Goal: Information Seeking & Learning: Learn about a topic

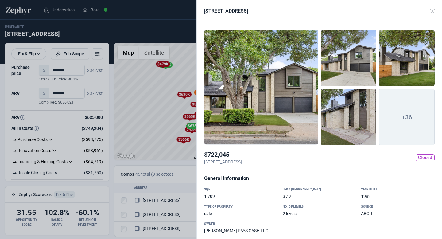
click at [138, 28] on div at bounding box center [221, 119] width 442 height 239
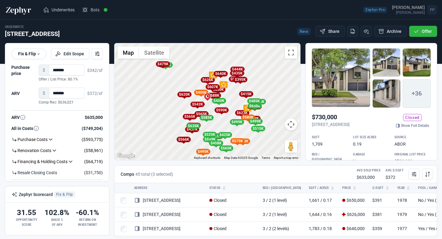
click at [50, 11] on link "Underwrites" at bounding box center [58, 10] width 39 height 12
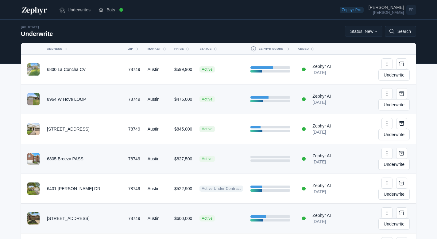
click at [407, 33] on button "Search" at bounding box center [400, 31] width 31 height 11
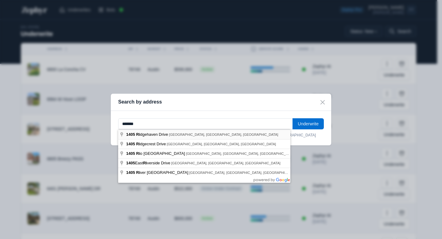
type input "**********"
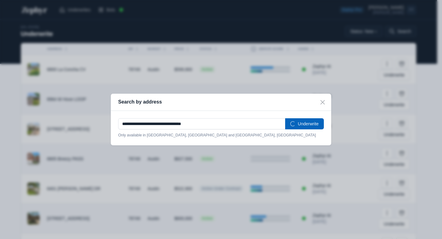
click at [304, 124] on button "Underwrite" at bounding box center [304, 123] width 39 height 11
click at [310, 126] on button "Underwrite" at bounding box center [304, 123] width 39 height 11
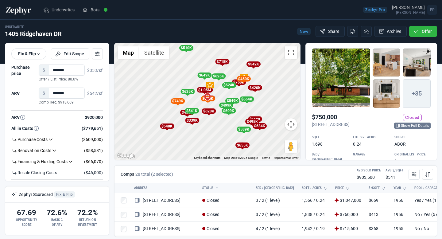
click at [402, 127] on link "Show Full Details" at bounding box center [412, 125] width 37 height 6
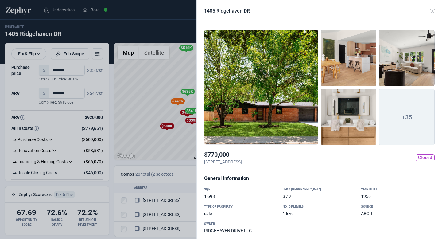
click at [297, 112] on div at bounding box center [261, 87] width 114 height 115
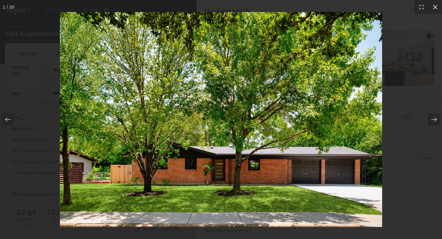
click at [436, 7] on icon at bounding box center [435, 7] width 5 height 5
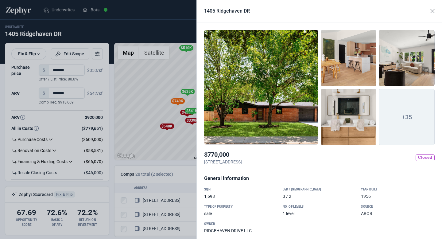
click at [371, 163] on div "$770,000 1405 Ridgehaven DR, Austin, TX, 78723 Closed" at bounding box center [319, 160] width 230 height 20
click at [424, 154] on span "Closed" at bounding box center [425, 157] width 19 height 7
click at [295, 116] on div at bounding box center [261, 87] width 114 height 115
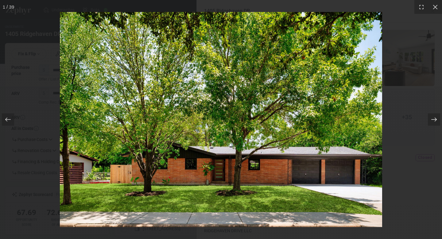
click at [435, 121] on icon at bounding box center [434, 120] width 6 height 4
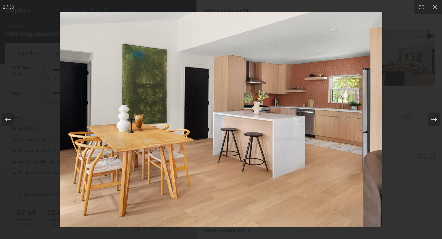
click at [435, 121] on icon at bounding box center [434, 120] width 6 height 4
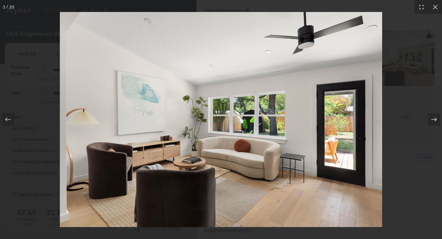
click at [435, 121] on icon at bounding box center [434, 120] width 6 height 4
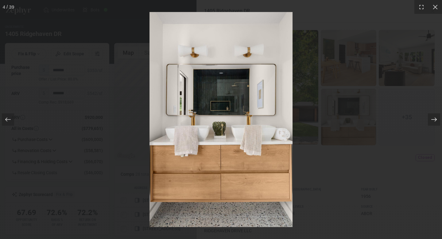
click at [435, 121] on icon at bounding box center [434, 120] width 6 height 4
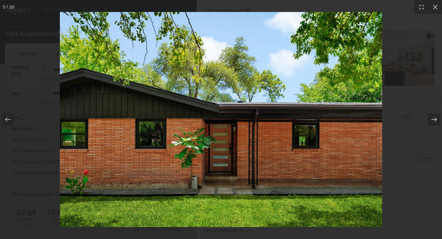
click at [435, 121] on icon at bounding box center [434, 120] width 6 height 4
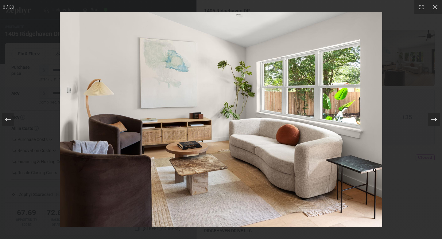
click at [435, 121] on icon at bounding box center [434, 120] width 6 height 4
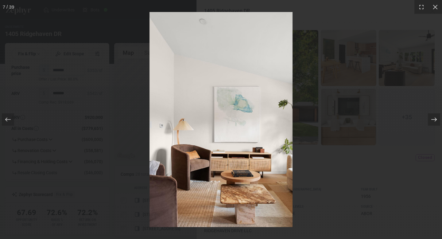
click at [435, 121] on icon at bounding box center [434, 120] width 6 height 4
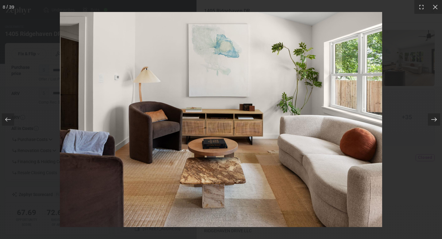
click at [435, 121] on icon at bounding box center [434, 120] width 6 height 4
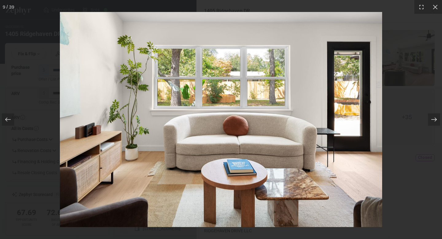
click at [435, 121] on icon at bounding box center [434, 120] width 6 height 4
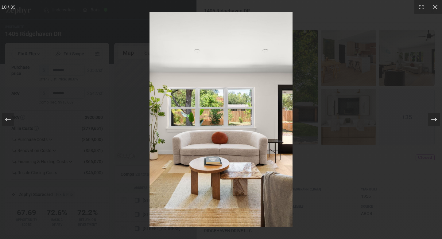
click at [435, 121] on icon at bounding box center [434, 120] width 6 height 4
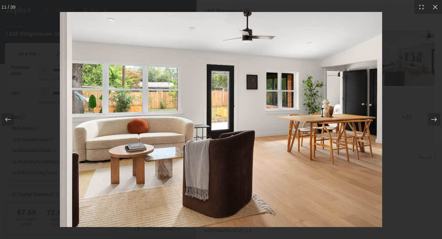
click at [435, 121] on icon at bounding box center [434, 120] width 6 height 4
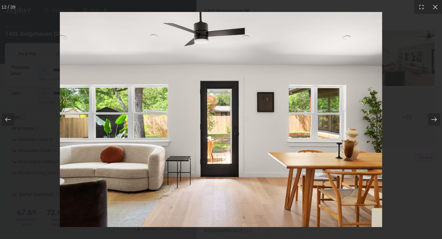
click at [435, 121] on icon at bounding box center [434, 120] width 6 height 4
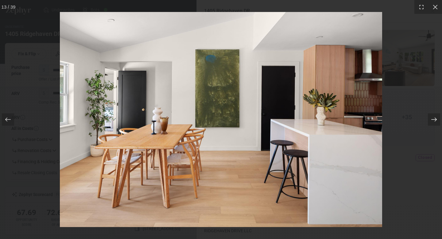
click at [435, 121] on icon at bounding box center [434, 120] width 6 height 4
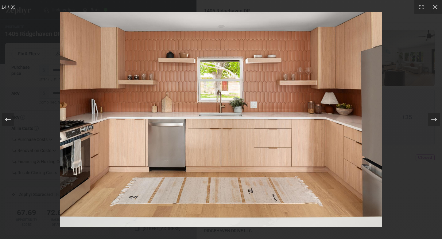
click at [9, 122] on icon at bounding box center [8, 119] width 6 height 6
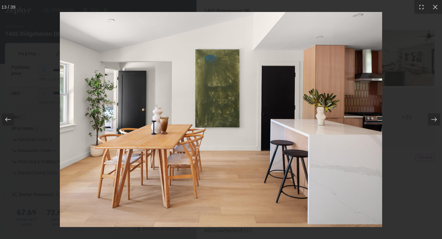
click at [9, 122] on icon at bounding box center [8, 119] width 6 height 6
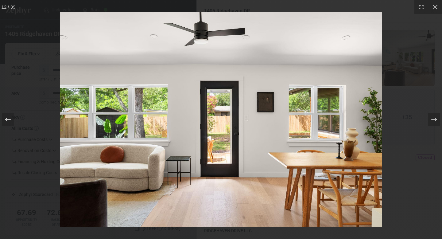
click at [9, 122] on icon at bounding box center [8, 119] width 6 height 6
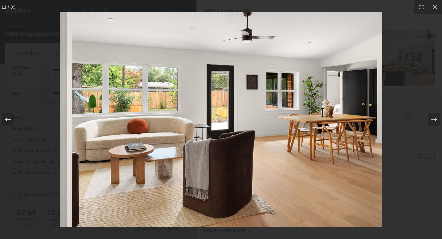
click at [9, 122] on icon at bounding box center [8, 119] width 6 height 6
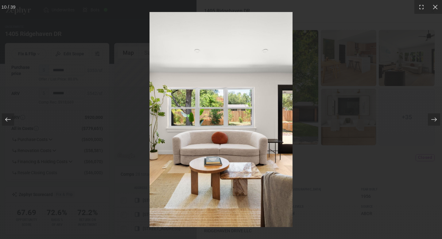
click at [9, 122] on icon at bounding box center [8, 119] width 6 height 6
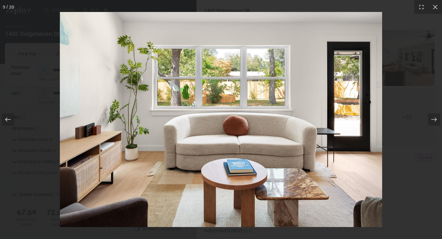
click at [9, 122] on icon at bounding box center [8, 119] width 6 height 6
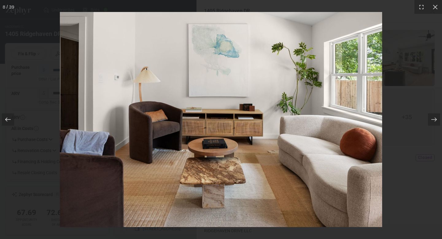
click at [9, 122] on icon at bounding box center [8, 119] width 6 height 6
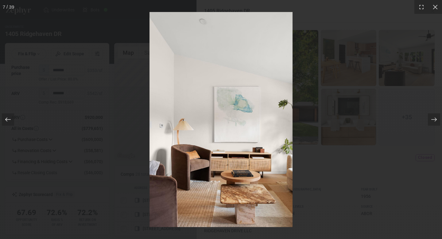
click at [9, 122] on icon at bounding box center [8, 119] width 6 height 6
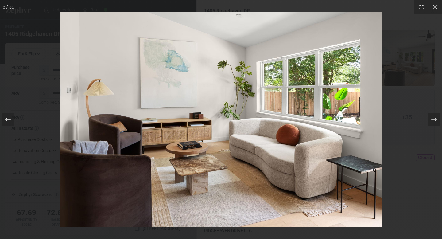
click at [9, 122] on icon at bounding box center [8, 119] width 6 height 6
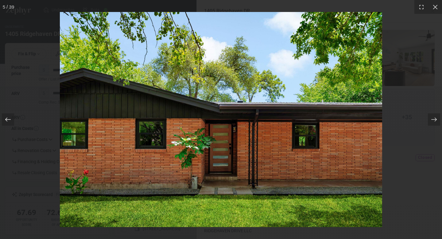
click at [9, 122] on icon at bounding box center [8, 119] width 6 height 6
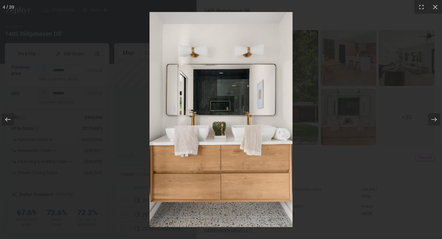
click at [9, 122] on icon at bounding box center [8, 119] width 6 height 6
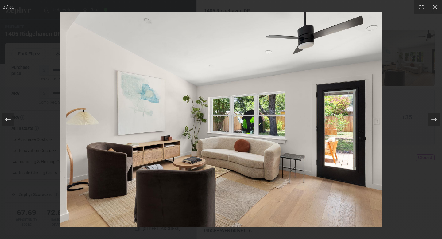
click at [9, 122] on icon at bounding box center [8, 119] width 6 height 6
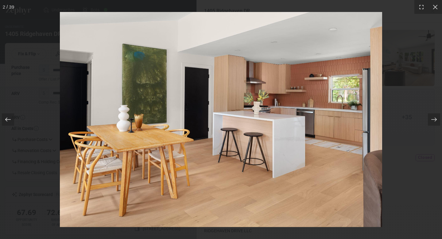
click at [9, 122] on icon at bounding box center [8, 119] width 6 height 6
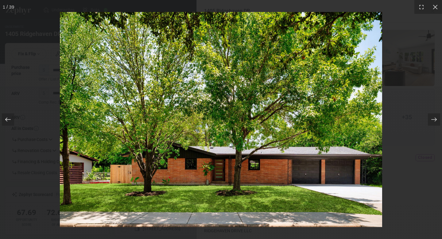
click at [9, 122] on icon at bounding box center [8, 119] width 6 height 6
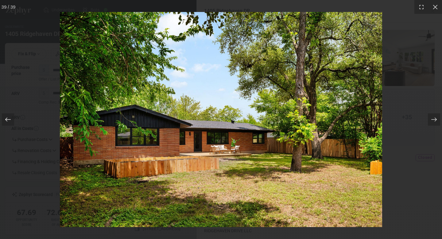
click at [9, 122] on icon at bounding box center [8, 119] width 6 height 6
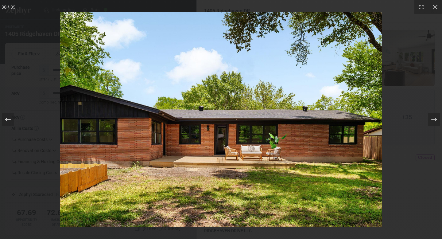
click at [9, 122] on icon at bounding box center [8, 119] width 6 height 6
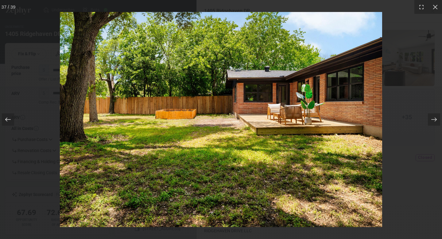
click at [9, 122] on icon at bounding box center [8, 119] width 6 height 6
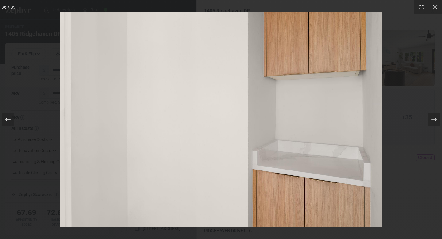
click at [9, 122] on icon at bounding box center [8, 119] width 6 height 6
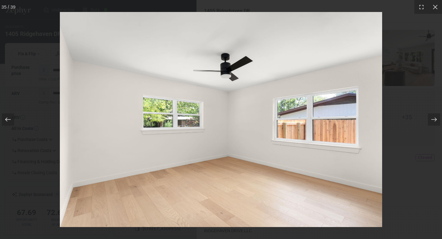
click at [9, 122] on icon at bounding box center [8, 119] width 6 height 6
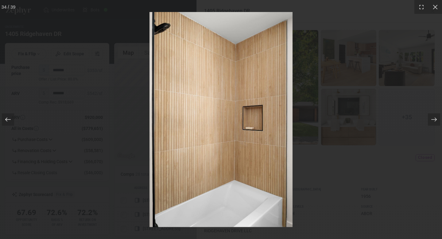
click at [9, 122] on icon at bounding box center [8, 119] width 6 height 6
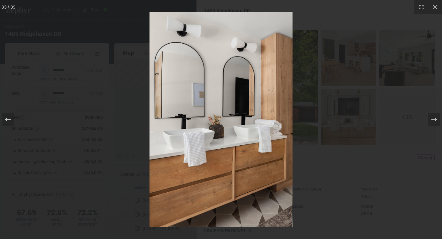
click at [9, 122] on icon at bounding box center [8, 119] width 6 height 6
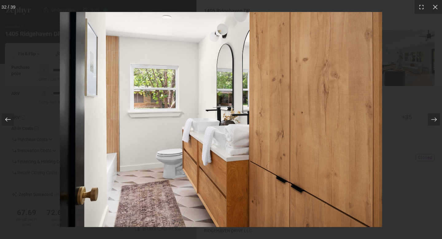
click at [9, 122] on icon at bounding box center [8, 119] width 6 height 6
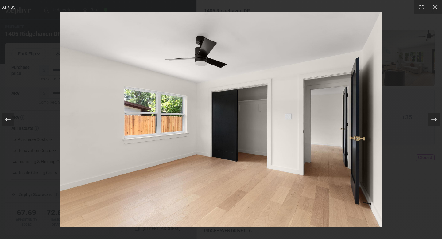
click at [9, 122] on icon at bounding box center [8, 119] width 6 height 6
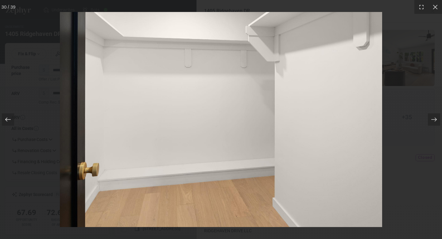
click at [9, 122] on icon at bounding box center [8, 119] width 6 height 6
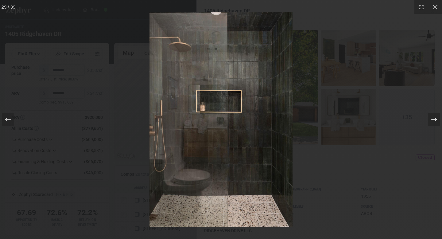
click at [431, 123] on div at bounding box center [434, 119] width 12 height 12
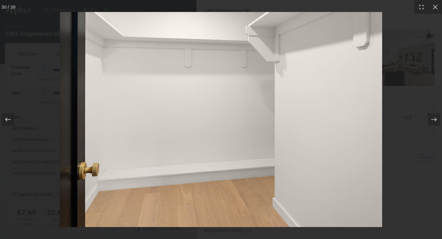
click at [8, 118] on icon at bounding box center [8, 119] width 6 height 6
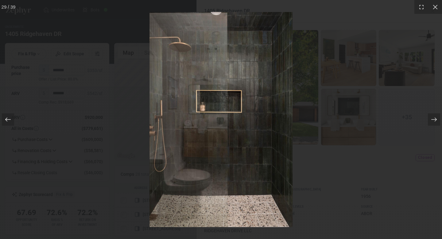
click at [8, 118] on icon at bounding box center [8, 119] width 6 height 6
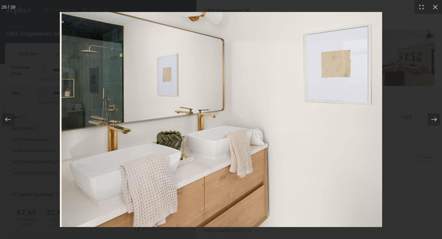
click at [442, 103] on div "28 / 39" at bounding box center [221, 119] width 442 height 239
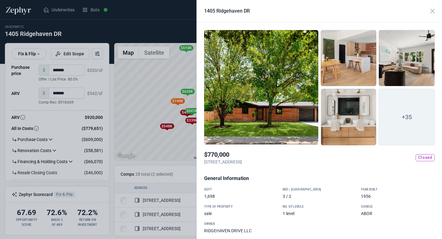
click at [406, 113] on span "+35" at bounding box center [407, 117] width 56 height 56
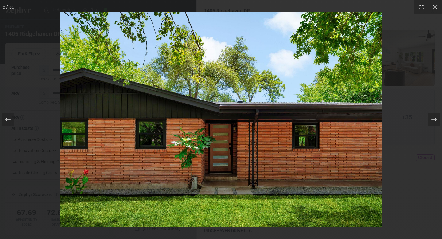
click at [13, 119] on div at bounding box center [221, 119] width 442 height 239
click at [10, 119] on div at bounding box center [221, 119] width 442 height 239
click at [435, 120] on div at bounding box center [221, 119] width 442 height 239
click at [435, 6] on div at bounding box center [221, 119] width 442 height 239
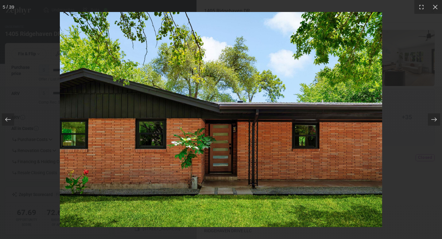
click at [5, 53] on div at bounding box center [221, 119] width 442 height 239
click at [6, 53] on div at bounding box center [221, 119] width 442 height 239
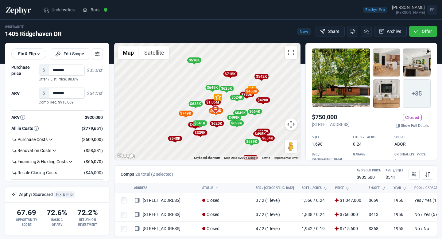
drag, startPoint x: 161, startPoint y: 85, endPoint x: 169, endPoint y: 97, distance: 15.0
click at [169, 97] on div "To activate drag with keyboard, press Alt + Enter. Once in keyboard drag state,…" at bounding box center [207, 101] width 186 height 117
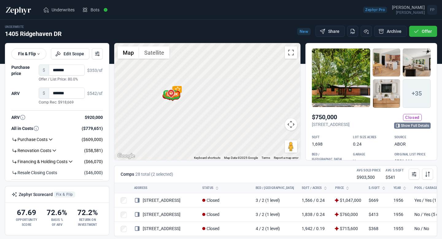
click at [412, 123] on link "Show Full Details" at bounding box center [412, 125] width 37 height 6
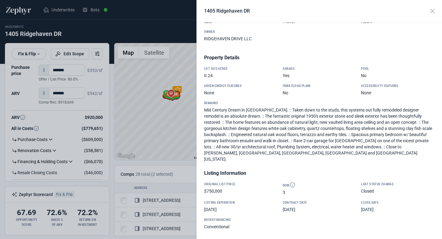
scroll to position [203, 0]
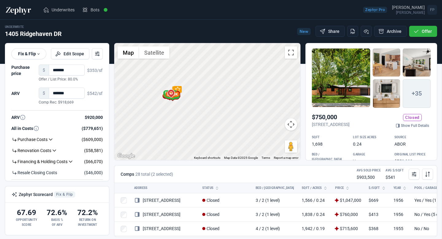
click at [180, 20] on div at bounding box center [221, 119] width 442 height 239
click at [350, 123] on p "1405 Ridgehaven DR, Austin, TX, 78723" at bounding box center [331, 124] width 38 height 6
click at [410, 126] on link "Show Full Details" at bounding box center [412, 125] width 37 height 6
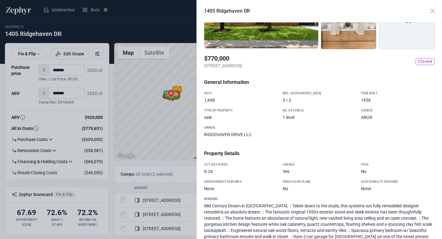
scroll to position [0, 0]
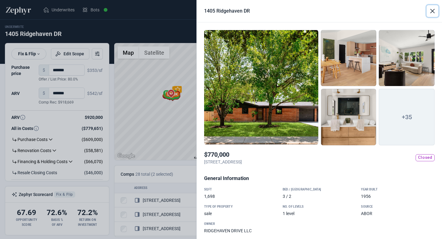
click at [432, 12] on button "Close" at bounding box center [433, 11] width 12 height 12
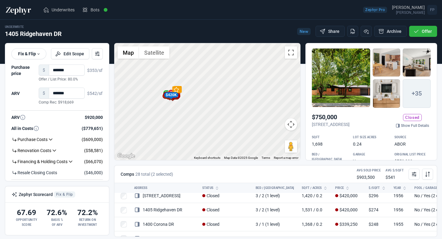
scroll to position [170, 0]
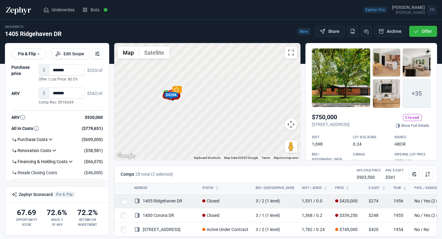
click at [180, 200] on link "1405 Ridgehaven DR" at bounding box center [158, 200] width 48 height 5
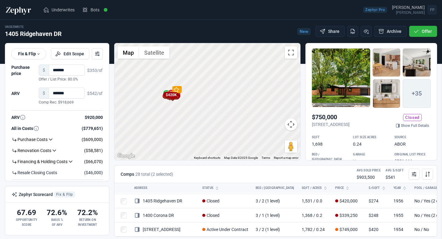
click at [177, 199] on div at bounding box center [221, 119] width 442 height 239
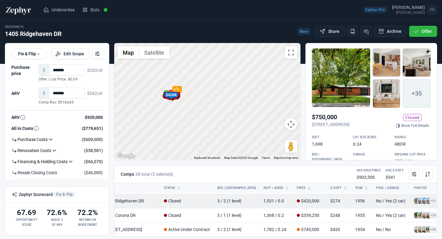
scroll to position [170, 47]
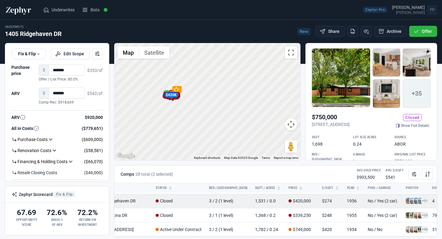
click at [288, 201] on td "$420,000" at bounding box center [301, 201] width 33 height 14
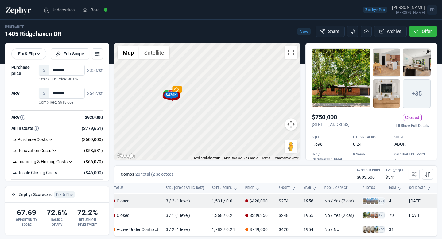
click at [321, 203] on td "No / Yes (2 car)" at bounding box center [340, 201] width 38 height 14
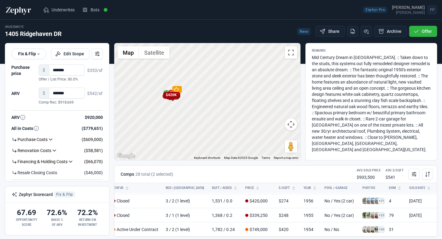
scroll to position [0, 0]
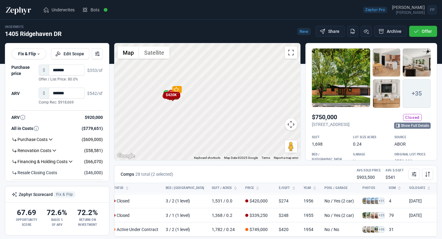
click at [402, 126] on link "Show Full Details" at bounding box center [412, 125] width 37 height 6
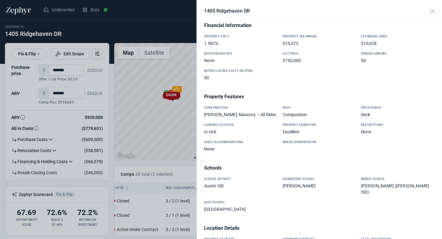
scroll to position [511, 0]
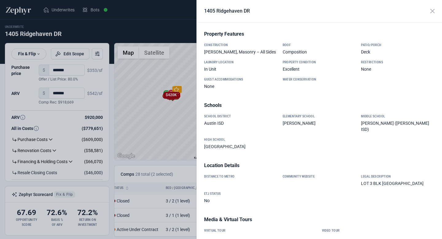
click at [184, 175] on div at bounding box center [221, 119] width 442 height 239
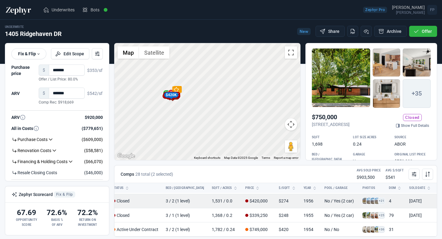
click at [359, 207] on td "+21" at bounding box center [372, 201] width 26 height 14
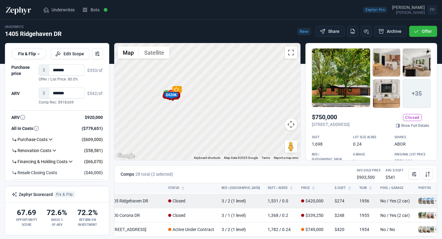
scroll to position [170, 0]
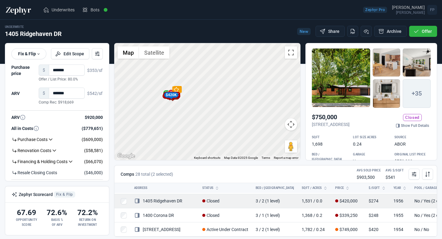
click at [152, 202] on link "1405 Ridgehaven DR" at bounding box center [158, 200] width 48 height 5
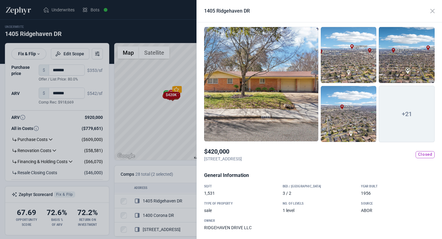
scroll to position [0, 0]
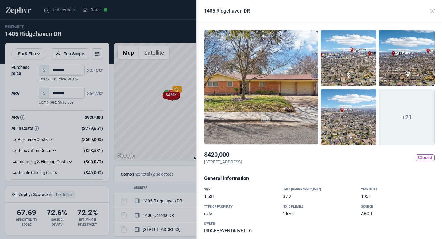
click at [410, 114] on span "+21" at bounding box center [407, 117] width 56 height 56
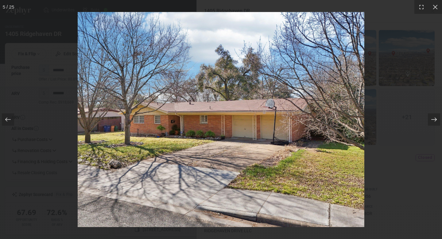
click at [431, 119] on icon at bounding box center [434, 120] width 6 height 4
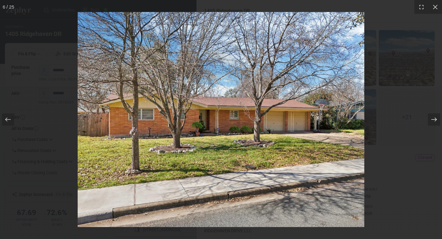
click at [431, 119] on icon at bounding box center [434, 119] width 6 height 6
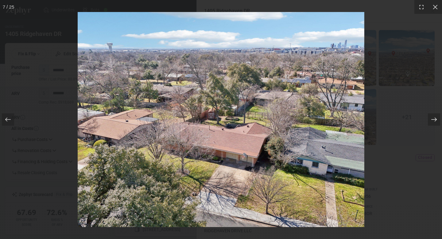
click at [431, 119] on icon at bounding box center [434, 119] width 6 height 6
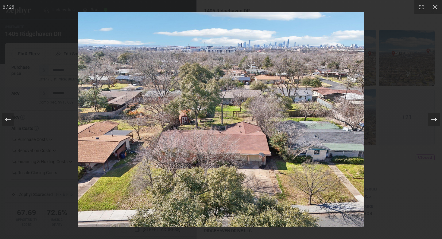
click at [431, 119] on icon at bounding box center [434, 119] width 6 height 6
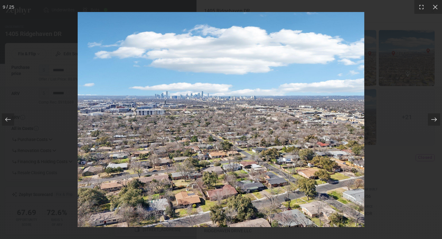
click at [431, 119] on icon at bounding box center [434, 119] width 6 height 6
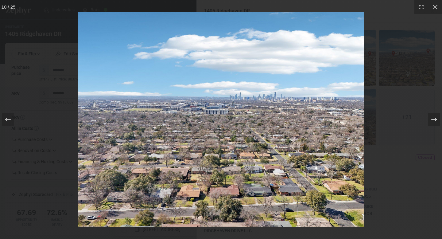
click at [431, 119] on icon at bounding box center [434, 119] width 6 height 6
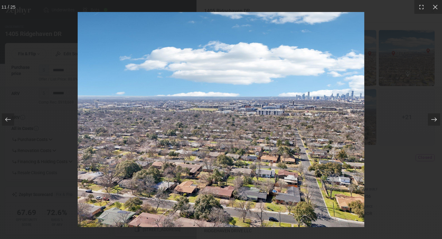
click at [431, 119] on icon at bounding box center [434, 119] width 6 height 6
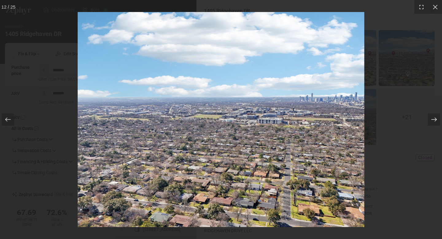
click at [431, 119] on icon at bounding box center [434, 119] width 6 height 6
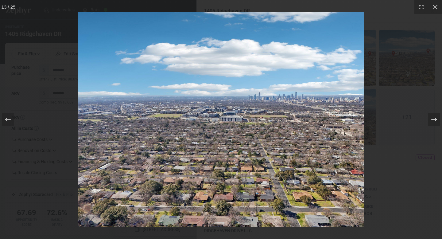
click at [431, 119] on icon at bounding box center [434, 119] width 6 height 6
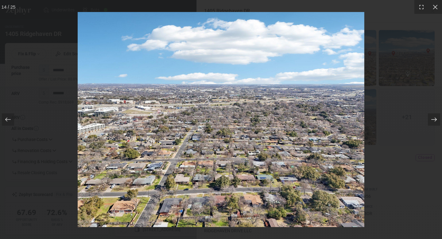
click at [431, 119] on icon at bounding box center [434, 119] width 6 height 6
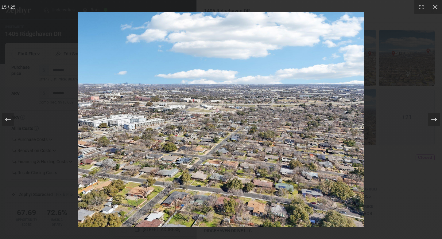
click at [431, 119] on icon at bounding box center [434, 119] width 6 height 6
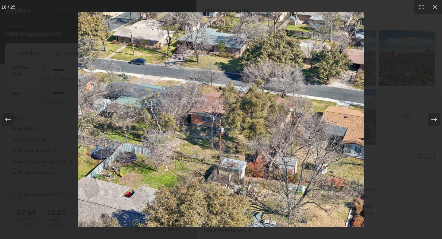
click at [431, 119] on icon at bounding box center [434, 119] width 6 height 6
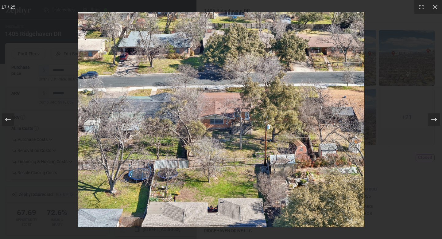
click at [431, 119] on icon at bounding box center [434, 119] width 6 height 6
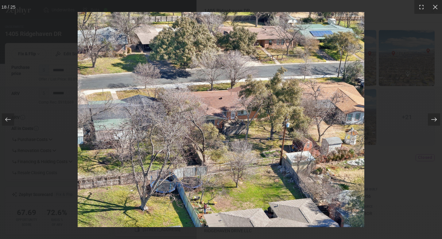
click at [431, 119] on icon at bounding box center [434, 119] width 6 height 6
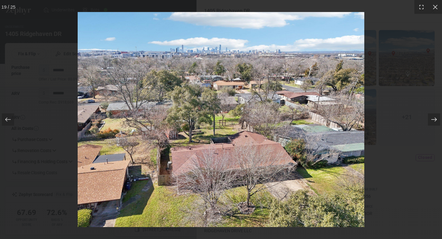
click at [431, 119] on icon at bounding box center [434, 119] width 6 height 6
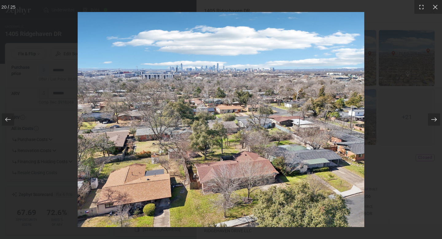
click at [431, 119] on icon at bounding box center [434, 119] width 6 height 6
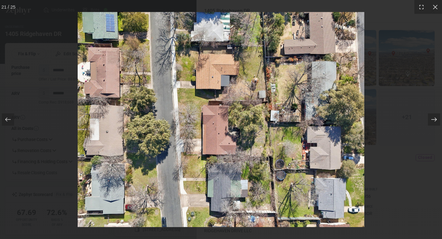
click at [431, 119] on icon at bounding box center [434, 119] width 6 height 6
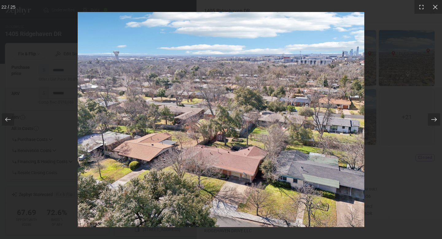
click at [431, 119] on icon at bounding box center [434, 119] width 6 height 6
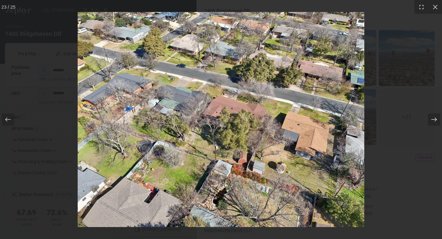
click at [431, 119] on icon at bounding box center [434, 119] width 6 height 6
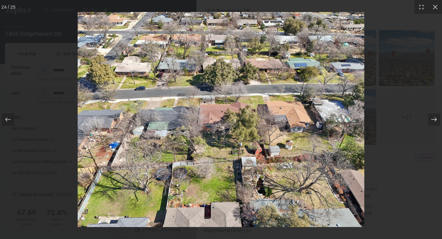
click at [431, 119] on icon at bounding box center [434, 119] width 6 height 6
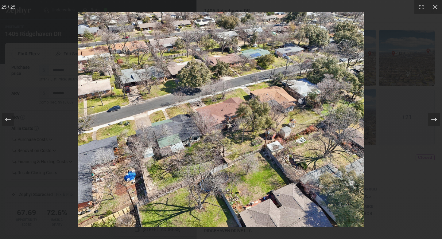
click at [431, 119] on icon at bounding box center [434, 119] width 6 height 6
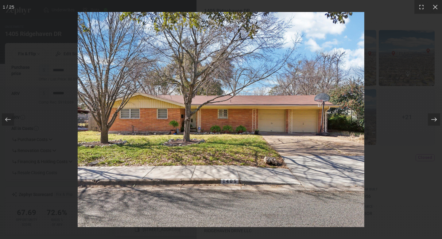
click at [431, 119] on icon at bounding box center [434, 119] width 6 height 6
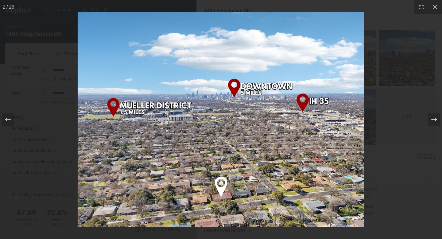
click at [431, 119] on icon at bounding box center [434, 119] width 6 height 6
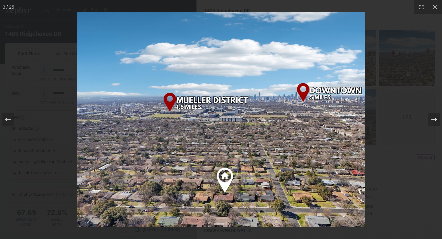
click at [431, 119] on icon at bounding box center [434, 119] width 6 height 6
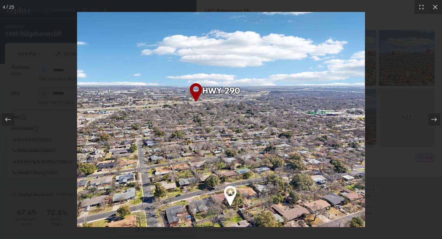
click at [382, 44] on div at bounding box center [221, 119] width 442 height 239
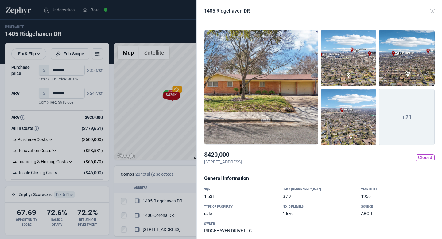
click at [393, 118] on span "+21" at bounding box center [407, 117] width 56 height 56
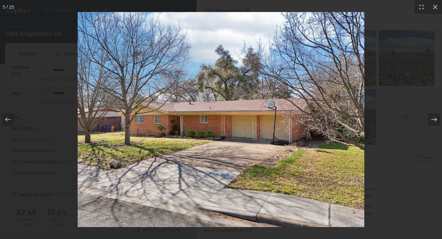
click at [438, 121] on div at bounding box center [434, 119] width 12 height 12
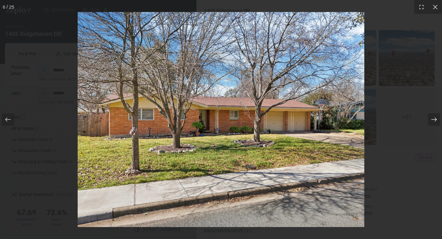
click at [438, 121] on div at bounding box center [434, 119] width 12 height 12
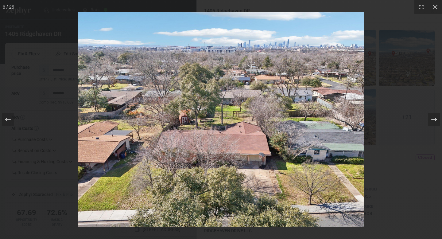
click at [438, 121] on div at bounding box center [434, 119] width 12 height 12
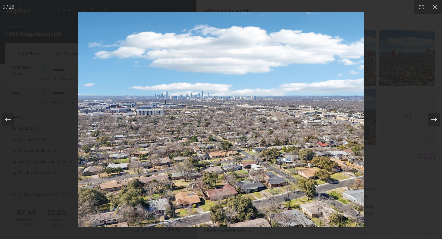
click at [438, 121] on div at bounding box center [434, 119] width 12 height 12
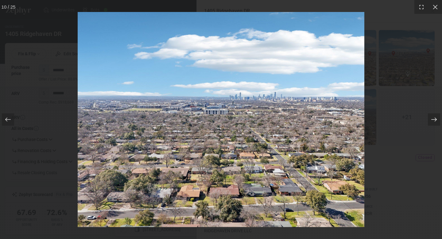
click at [438, 121] on div at bounding box center [434, 119] width 12 height 12
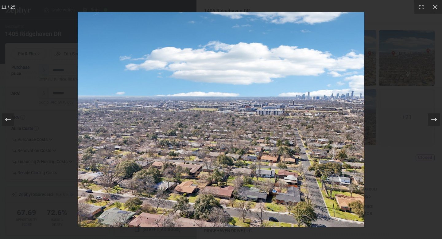
click at [438, 121] on div at bounding box center [434, 119] width 12 height 12
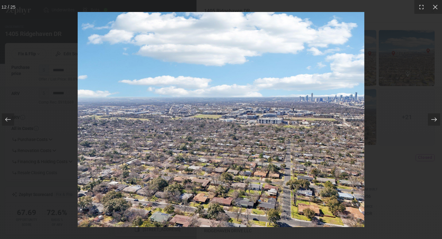
click at [438, 121] on div at bounding box center [434, 119] width 12 height 12
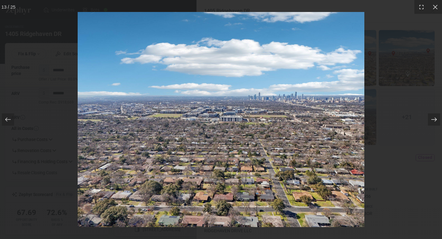
click at [438, 121] on div at bounding box center [434, 119] width 12 height 12
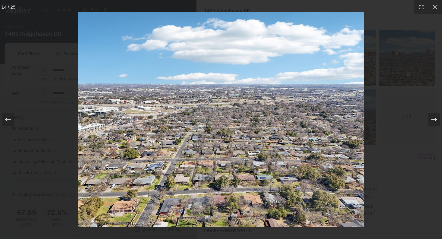
click at [438, 121] on div at bounding box center [434, 119] width 12 height 12
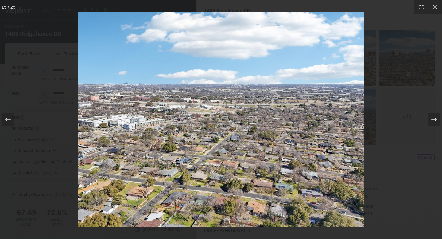
click at [438, 121] on div at bounding box center [434, 119] width 12 height 12
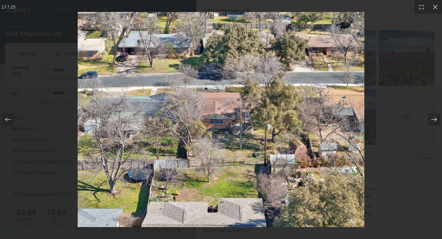
click at [438, 121] on div at bounding box center [434, 119] width 12 height 12
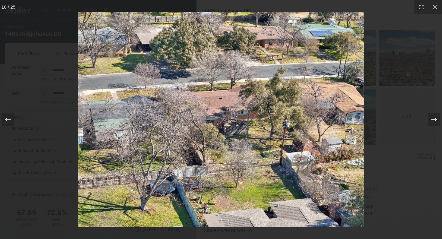
click at [438, 121] on div at bounding box center [434, 119] width 12 height 12
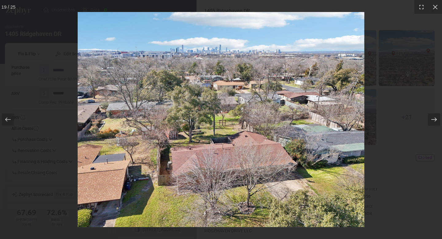
click at [438, 121] on div at bounding box center [434, 119] width 12 height 12
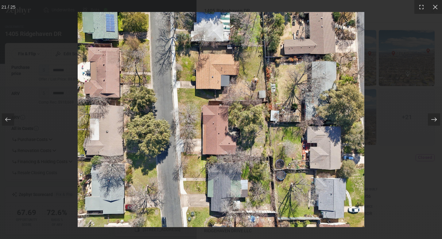
click at [438, 121] on div at bounding box center [434, 119] width 12 height 12
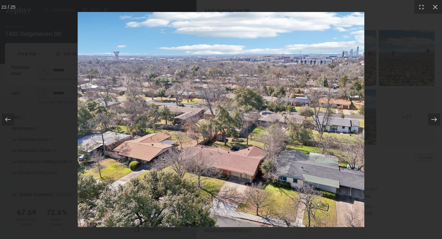
click at [438, 121] on div at bounding box center [434, 119] width 12 height 12
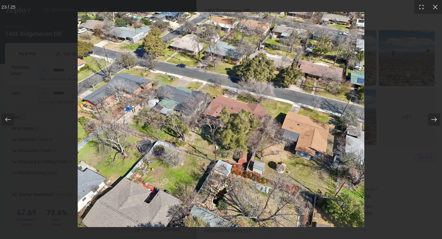
click at [438, 121] on div at bounding box center [434, 119] width 12 height 12
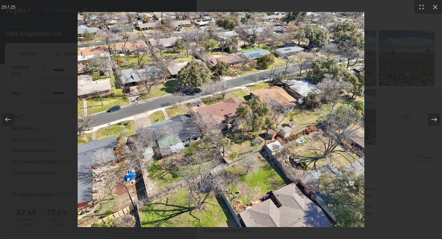
click at [438, 121] on div at bounding box center [434, 119] width 12 height 12
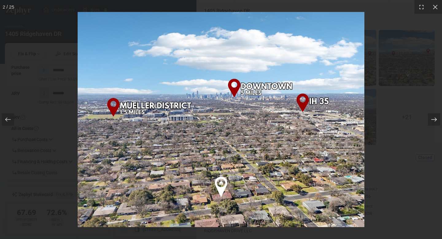
click at [438, 121] on div at bounding box center [434, 119] width 12 height 12
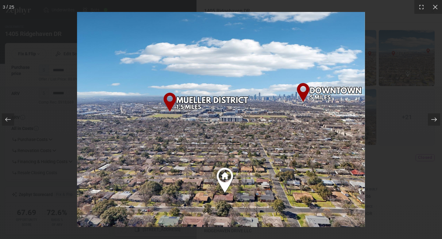
click at [438, 121] on div at bounding box center [434, 119] width 12 height 12
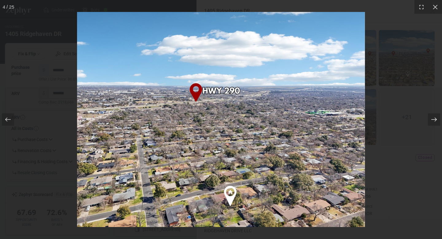
click at [438, 121] on div at bounding box center [434, 119] width 12 height 12
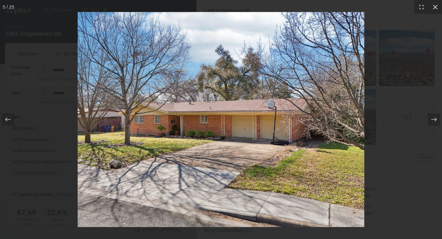
click at [436, 7] on icon at bounding box center [435, 7] width 6 height 6
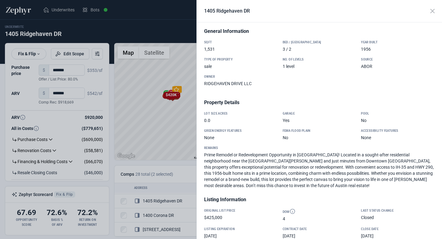
scroll to position [148, 0]
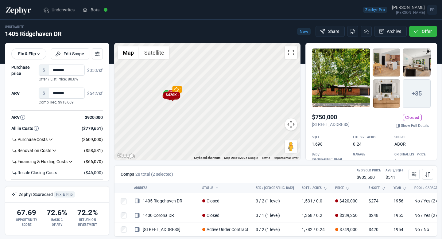
click at [150, 28] on div at bounding box center [221, 119] width 442 height 239
click at [17, 10] on img at bounding box center [18, 10] width 27 height 10
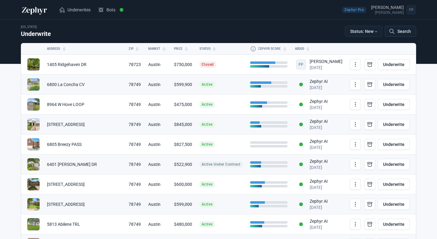
click at [397, 32] on button "Search" at bounding box center [400, 31] width 31 height 11
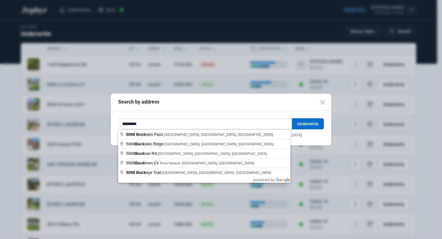
type input "**********"
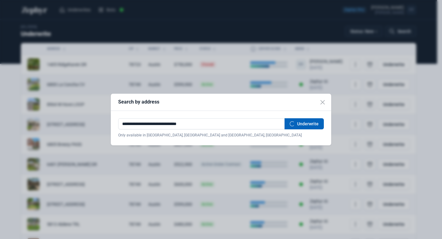
click at [309, 126] on button "Underwrite" at bounding box center [304, 123] width 39 height 11
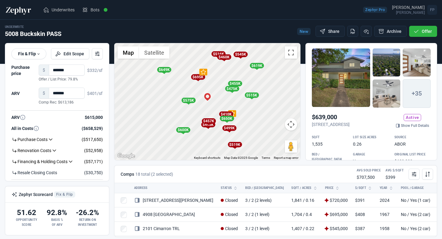
click at [350, 123] on p "[STREET_ADDRESS]" at bounding box center [331, 124] width 38 height 6
click at [406, 127] on link "Show Full Details" at bounding box center [412, 125] width 37 height 6
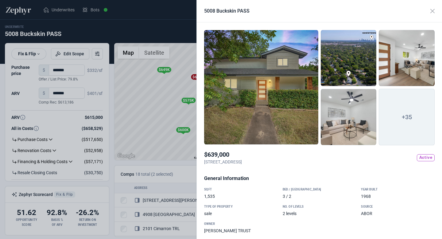
click at [397, 107] on span "+35" at bounding box center [407, 117] width 56 height 56
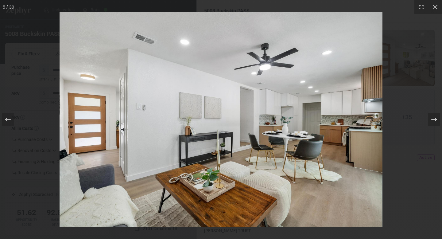
click at [434, 119] on icon at bounding box center [434, 120] width 6 height 4
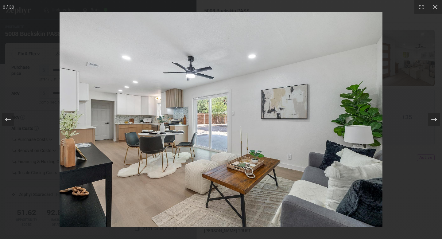
click at [434, 119] on icon at bounding box center [434, 120] width 6 height 4
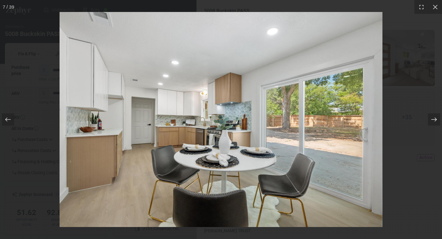
click at [434, 119] on icon at bounding box center [434, 120] width 6 height 4
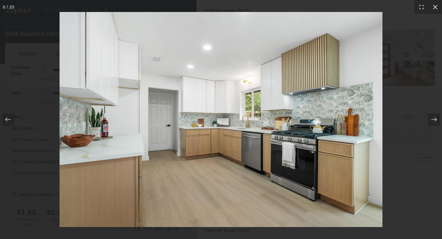
click at [433, 7] on icon at bounding box center [435, 7] width 6 height 6
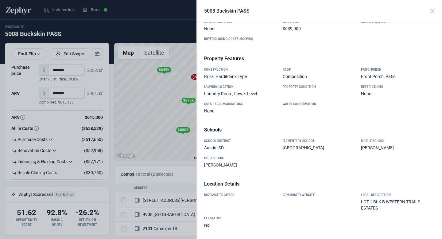
scroll to position [519, 0]
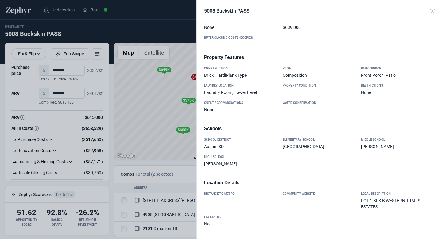
click at [187, 188] on div at bounding box center [221, 119] width 442 height 239
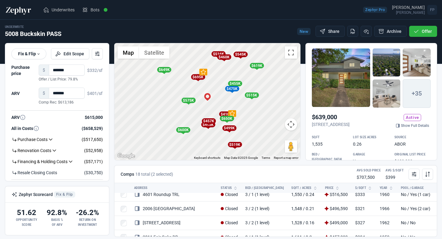
scroll to position [0, 0]
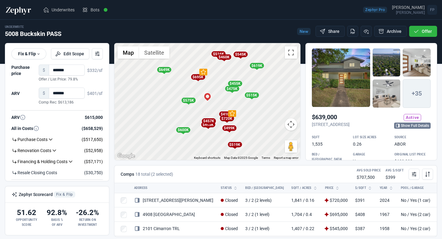
click at [402, 129] on link "Show Full Details" at bounding box center [412, 125] width 37 height 6
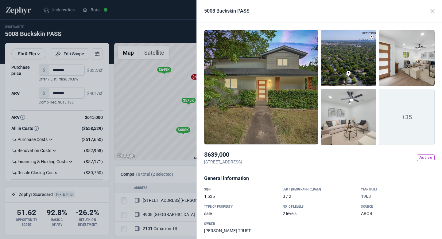
click at [277, 93] on div at bounding box center [261, 87] width 114 height 115
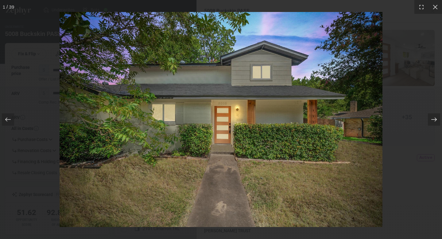
click at [436, 118] on icon at bounding box center [434, 119] width 6 height 6
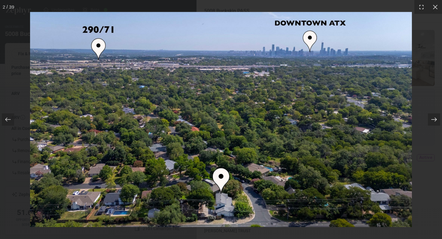
click at [436, 118] on icon at bounding box center [434, 119] width 6 height 6
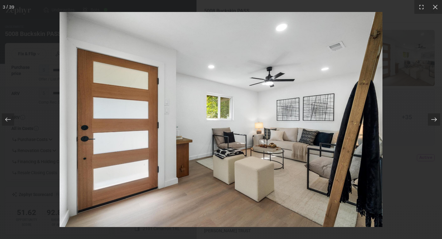
click at [436, 116] on icon at bounding box center [434, 119] width 6 height 6
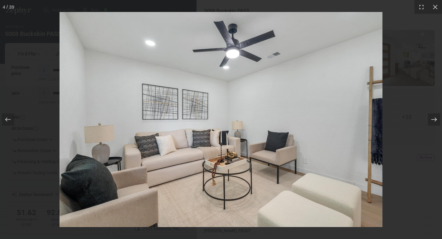
click at [432, 122] on div at bounding box center [434, 119] width 12 height 12
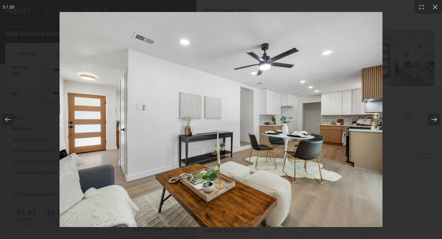
click at [432, 122] on div at bounding box center [434, 119] width 12 height 12
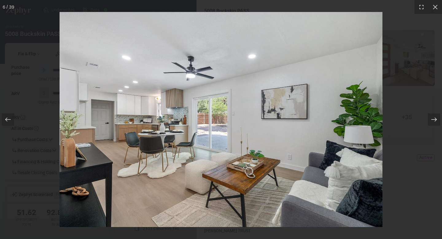
click at [432, 122] on div at bounding box center [434, 119] width 12 height 12
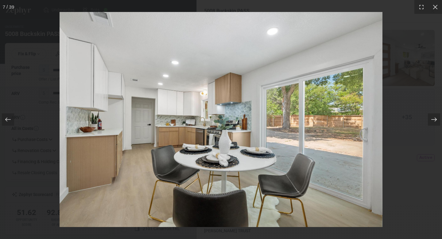
click at [432, 122] on div at bounding box center [434, 119] width 12 height 12
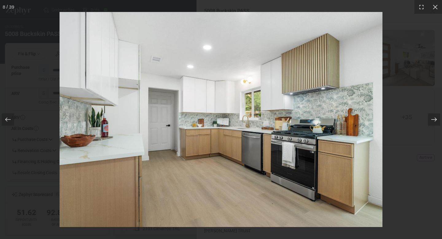
click at [432, 122] on div at bounding box center [434, 119] width 12 height 12
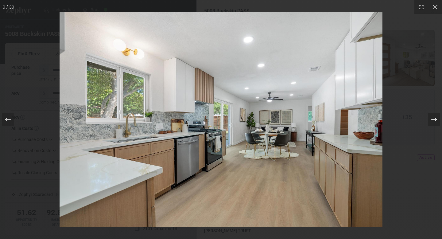
click at [432, 122] on div at bounding box center [434, 119] width 12 height 12
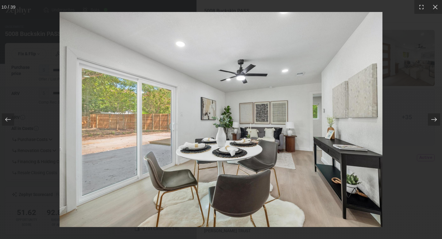
click at [432, 122] on div at bounding box center [434, 119] width 12 height 12
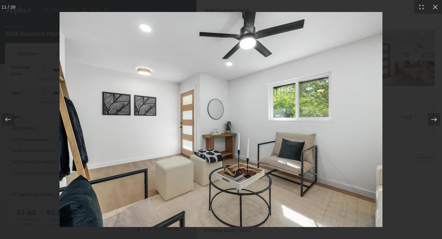
click at [432, 122] on div at bounding box center [434, 119] width 12 height 12
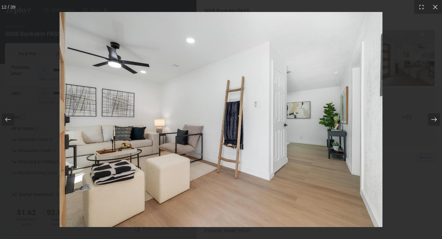
click at [432, 122] on div at bounding box center [434, 119] width 12 height 12
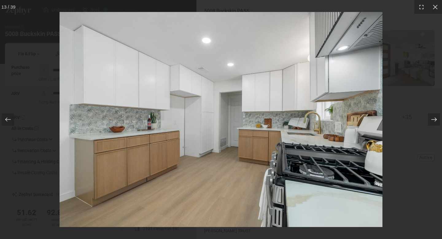
click at [432, 122] on div at bounding box center [434, 119] width 12 height 12
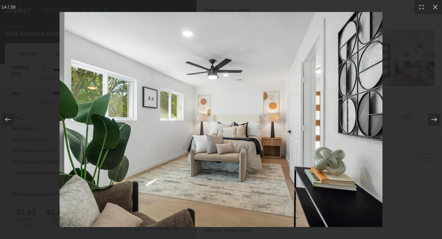
click at [432, 122] on div at bounding box center [434, 119] width 12 height 12
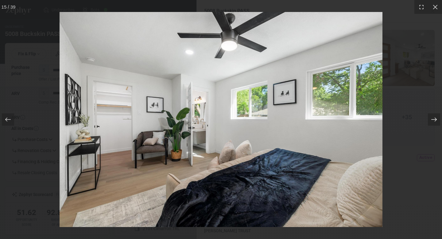
click at [432, 122] on div at bounding box center [434, 119] width 12 height 12
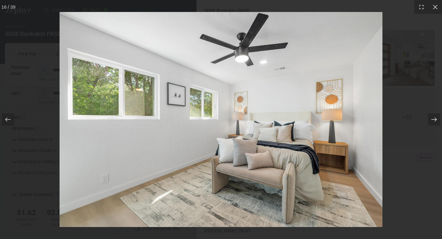
click at [432, 122] on div at bounding box center [434, 119] width 12 height 12
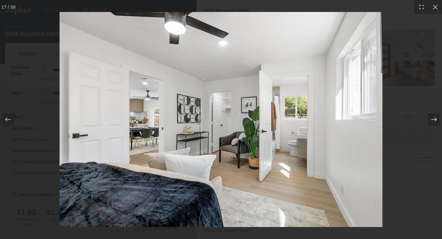
click at [432, 122] on div at bounding box center [434, 119] width 12 height 12
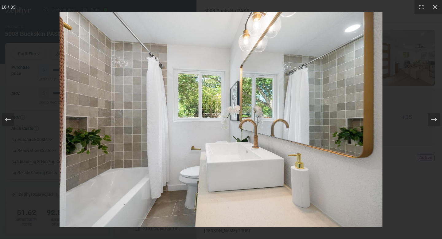
click at [432, 122] on div at bounding box center [434, 119] width 12 height 12
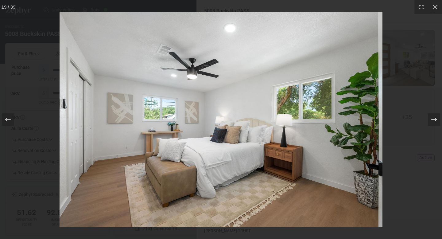
click at [432, 122] on div at bounding box center [434, 119] width 12 height 12
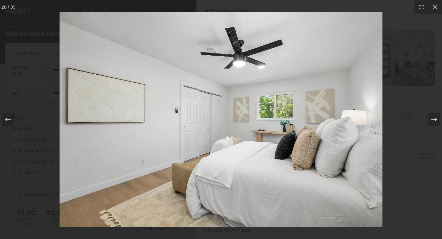
click at [432, 122] on div at bounding box center [434, 119] width 12 height 12
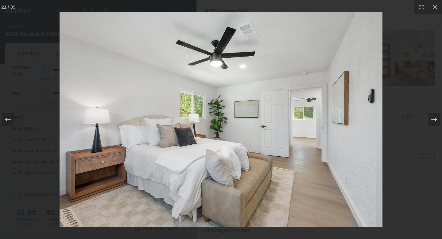
click at [432, 122] on div at bounding box center [434, 119] width 12 height 12
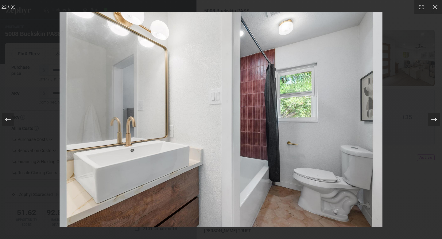
click at [432, 122] on div at bounding box center [434, 119] width 12 height 12
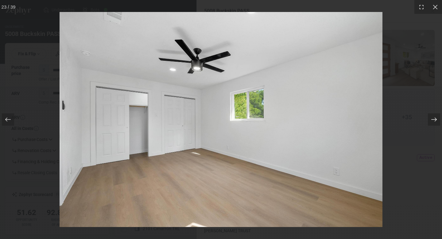
click at [432, 122] on div at bounding box center [434, 119] width 12 height 12
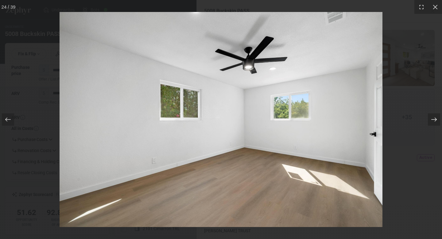
click at [432, 122] on div at bounding box center [434, 119] width 12 height 12
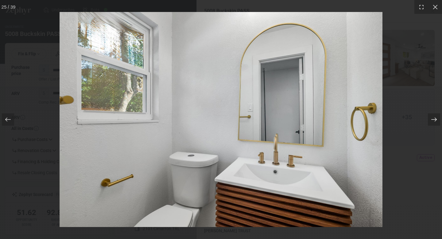
click at [432, 122] on div at bounding box center [434, 119] width 12 height 12
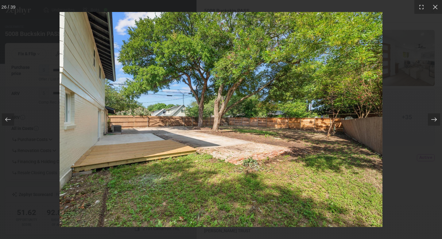
click at [432, 122] on div at bounding box center [434, 119] width 12 height 12
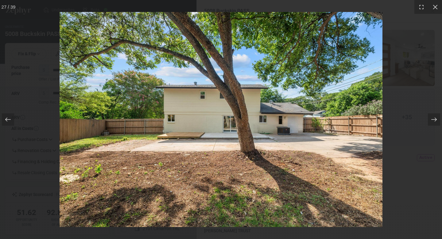
drag, startPoint x: 432, startPoint y: 122, endPoint x: 296, endPoint y: 172, distance: 145.5
click at [432, 122] on div at bounding box center [434, 119] width 12 height 12
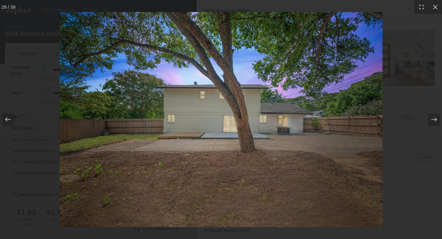
click at [6, 118] on icon at bounding box center [8, 119] width 6 height 6
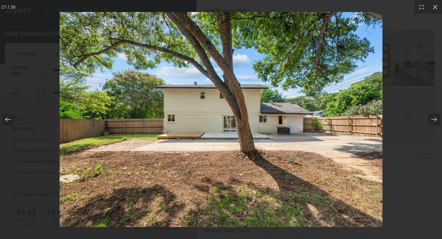
click at [6, 118] on icon at bounding box center [8, 119] width 6 height 6
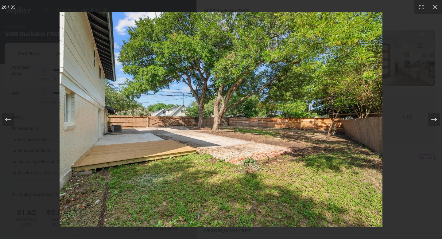
click at [433, 118] on icon at bounding box center [434, 119] width 6 height 6
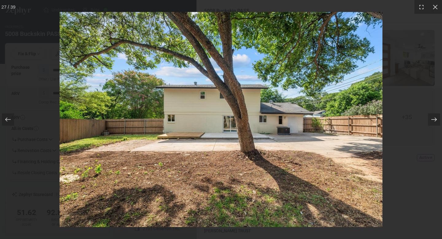
click at [433, 118] on icon at bounding box center [434, 119] width 6 height 6
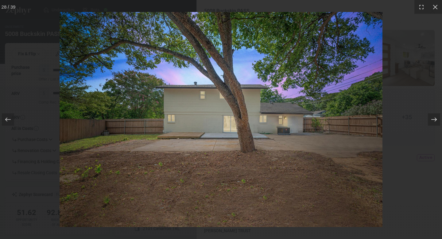
click at [433, 118] on icon at bounding box center [434, 119] width 6 height 6
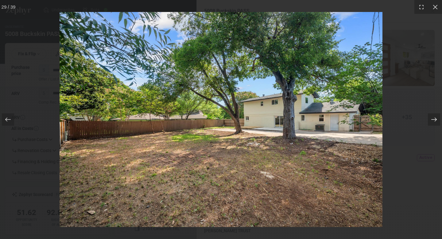
click at [433, 118] on icon at bounding box center [434, 119] width 6 height 6
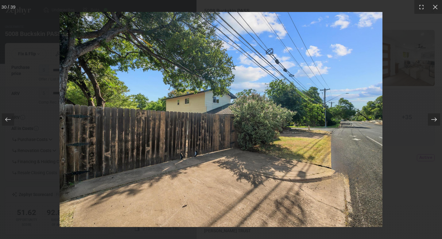
click at [433, 118] on icon at bounding box center [434, 119] width 6 height 6
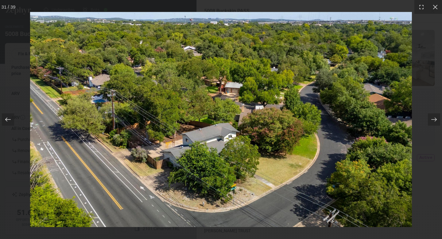
click at [5, 119] on icon at bounding box center [8, 119] width 6 height 6
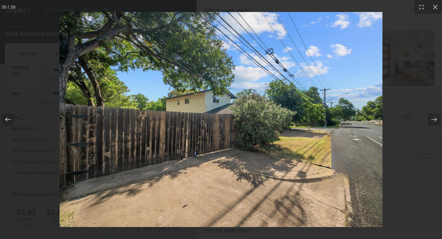
click at [5, 119] on icon at bounding box center [8, 120] width 6 height 4
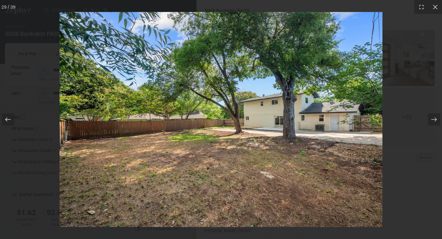
click at [5, 119] on icon at bounding box center [8, 120] width 6 height 4
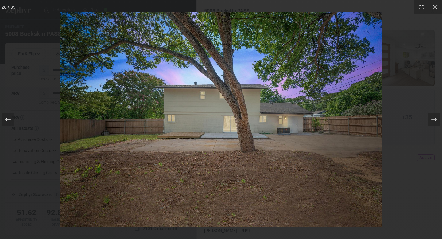
click at [5, 119] on icon at bounding box center [8, 120] width 6 height 4
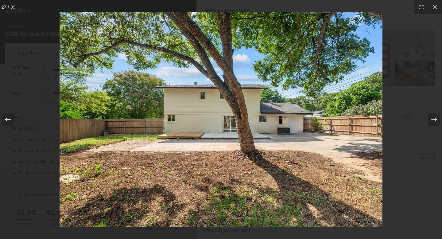
click at [6, 119] on icon at bounding box center [8, 120] width 6 height 4
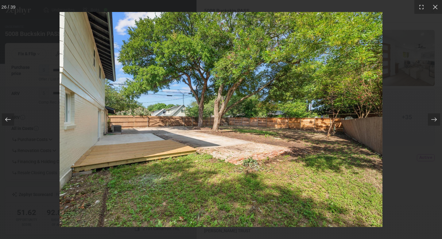
click at [8, 120] on icon at bounding box center [8, 119] width 6 height 6
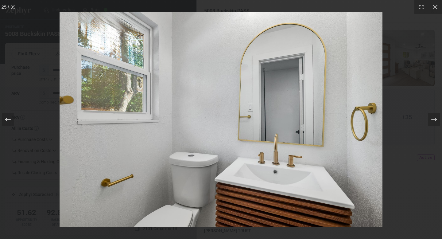
click at [8, 120] on icon at bounding box center [8, 119] width 6 height 6
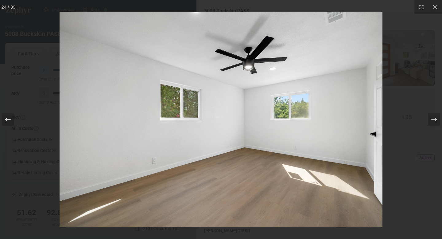
click at [8, 120] on icon at bounding box center [8, 119] width 6 height 6
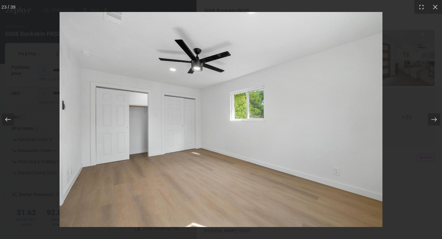
click at [8, 120] on icon at bounding box center [8, 119] width 6 height 6
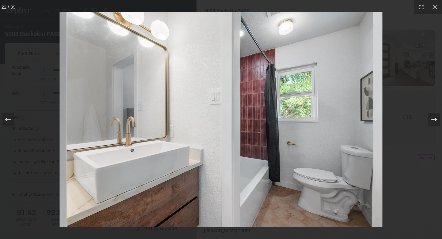
click at [435, 120] on icon at bounding box center [434, 119] width 6 height 6
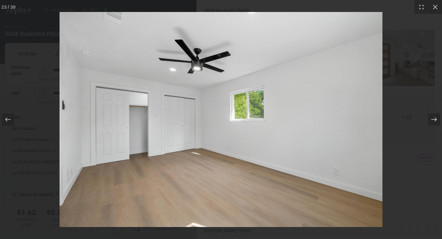
click at [435, 120] on icon at bounding box center [434, 119] width 6 height 6
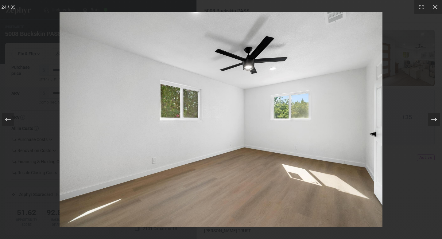
click at [435, 120] on icon at bounding box center [434, 119] width 6 height 6
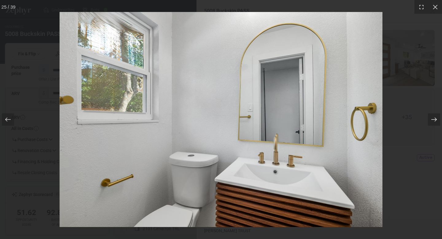
click at [435, 120] on icon at bounding box center [434, 119] width 6 height 6
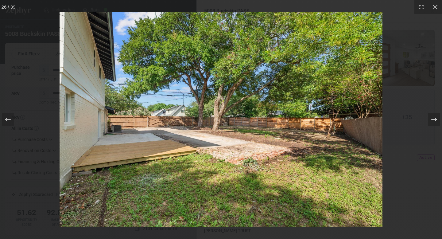
click at [435, 120] on icon at bounding box center [434, 119] width 6 height 6
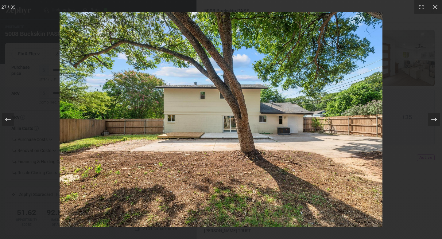
click at [435, 120] on icon at bounding box center [434, 119] width 6 height 6
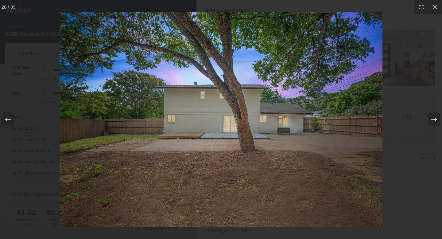
click at [435, 120] on icon at bounding box center [434, 119] width 6 height 6
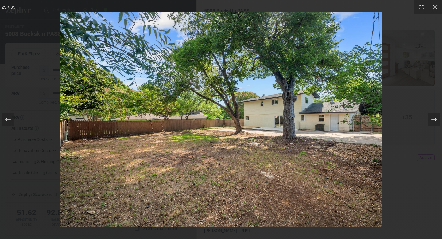
click at [435, 120] on icon at bounding box center [434, 119] width 6 height 6
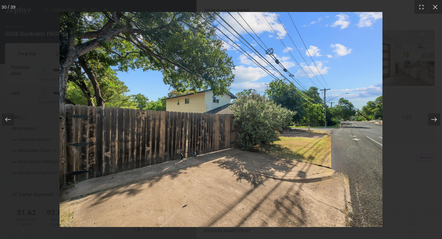
click at [435, 120] on icon at bounding box center [434, 119] width 6 height 6
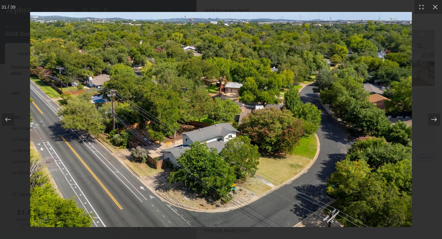
click at [435, 120] on icon at bounding box center [434, 119] width 6 height 6
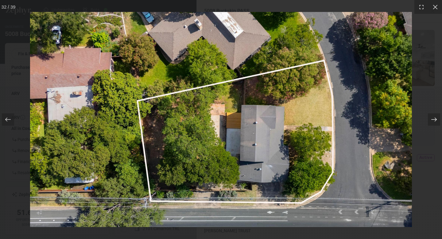
click at [435, 120] on icon at bounding box center [434, 119] width 6 height 6
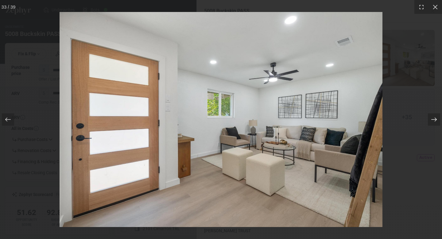
click at [435, 120] on icon at bounding box center [434, 119] width 6 height 6
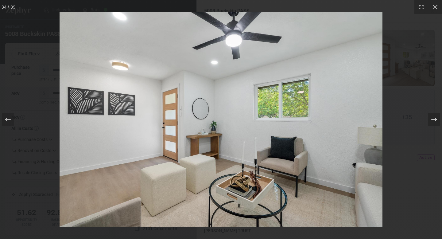
click at [435, 120] on icon at bounding box center [434, 119] width 6 height 6
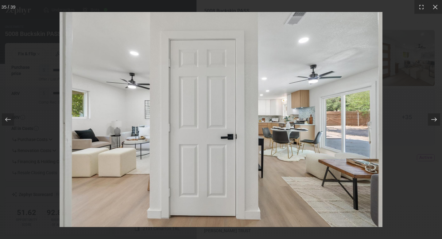
click at [435, 120] on icon at bounding box center [434, 119] width 6 height 6
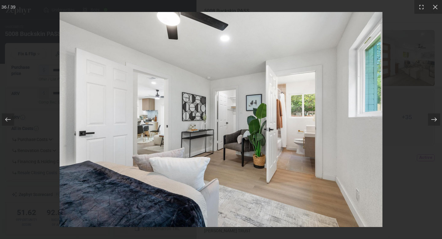
click at [435, 120] on icon at bounding box center [434, 119] width 6 height 6
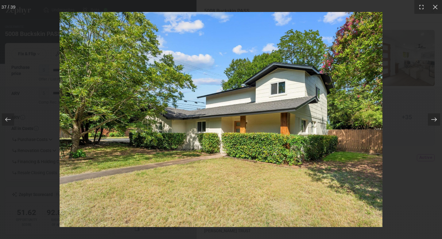
click at [435, 120] on icon at bounding box center [434, 119] width 6 height 6
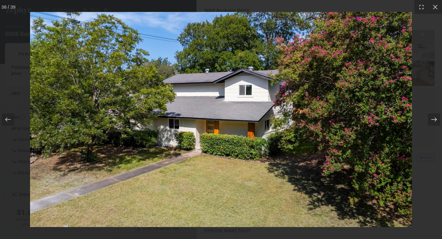
click at [435, 120] on icon at bounding box center [434, 119] width 6 height 6
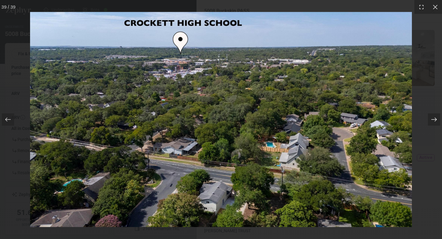
click at [435, 120] on icon at bounding box center [434, 119] width 6 height 6
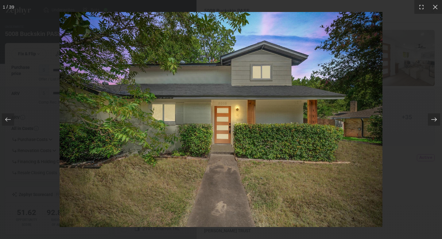
click at [435, 120] on icon at bounding box center [434, 119] width 6 height 6
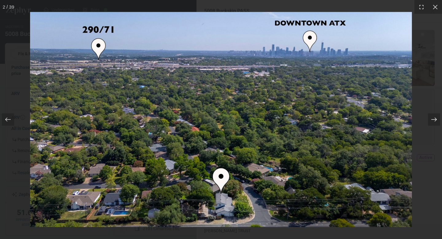
click at [435, 120] on icon at bounding box center [434, 119] width 6 height 6
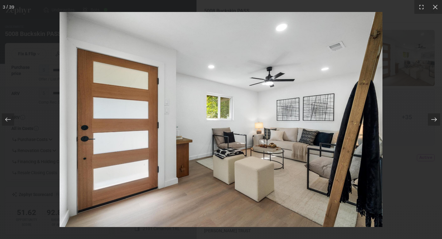
click at [435, 120] on icon at bounding box center [434, 119] width 6 height 6
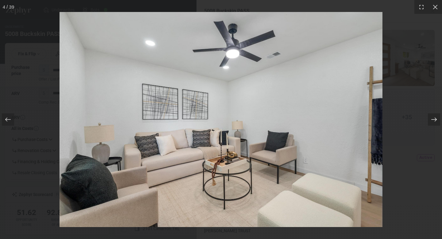
click at [435, 120] on icon at bounding box center [434, 119] width 6 height 6
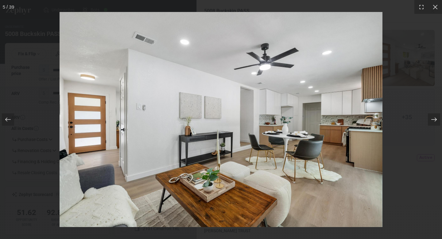
click at [435, 120] on icon at bounding box center [434, 119] width 6 height 6
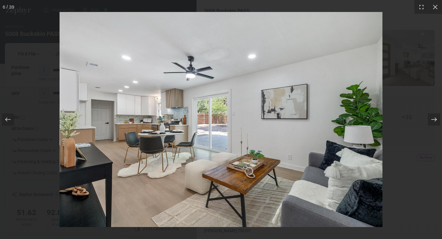
click at [435, 120] on icon at bounding box center [434, 119] width 6 height 6
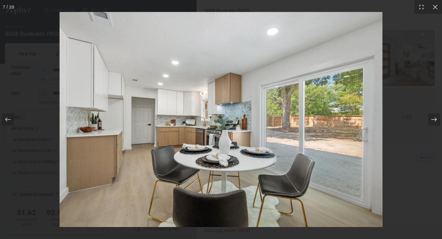
click at [435, 120] on icon at bounding box center [434, 119] width 6 height 6
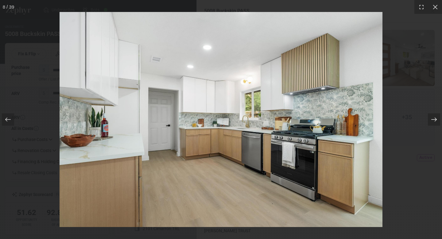
click at [435, 120] on icon at bounding box center [434, 119] width 6 height 6
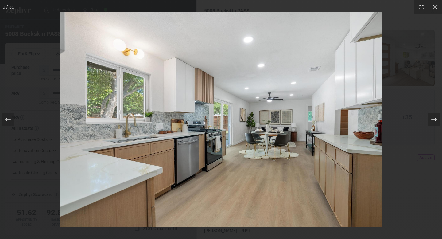
click at [435, 120] on icon at bounding box center [434, 119] width 6 height 6
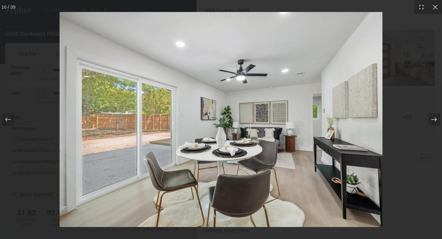
click at [435, 120] on icon at bounding box center [434, 119] width 6 height 6
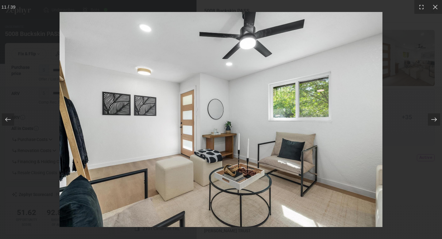
click at [435, 120] on icon at bounding box center [434, 119] width 6 height 6
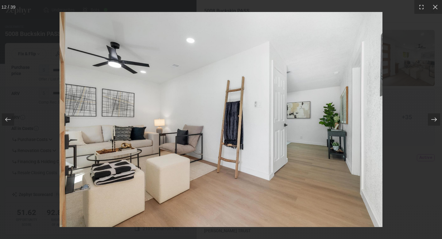
click at [435, 120] on icon at bounding box center [434, 119] width 6 height 6
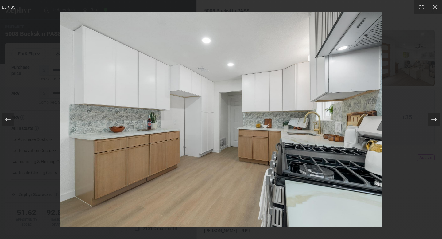
click at [435, 120] on icon at bounding box center [434, 119] width 6 height 6
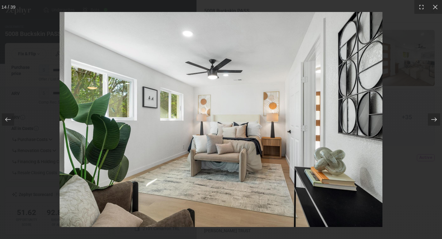
click at [435, 120] on icon at bounding box center [434, 119] width 6 height 6
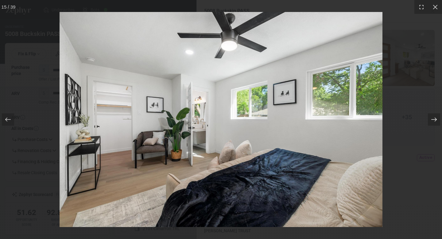
click at [435, 120] on icon at bounding box center [434, 119] width 6 height 6
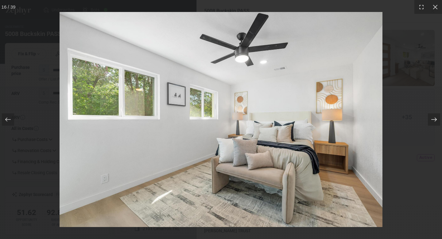
click at [435, 120] on icon at bounding box center [434, 119] width 6 height 6
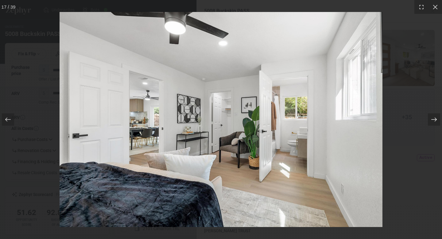
click at [435, 120] on icon at bounding box center [434, 119] width 6 height 6
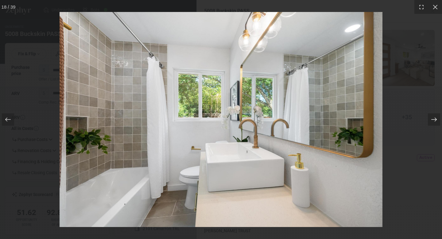
click at [435, 120] on icon at bounding box center [434, 119] width 6 height 6
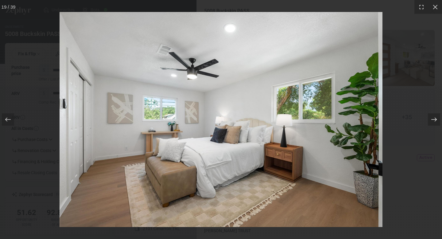
click at [435, 120] on icon at bounding box center [434, 119] width 6 height 6
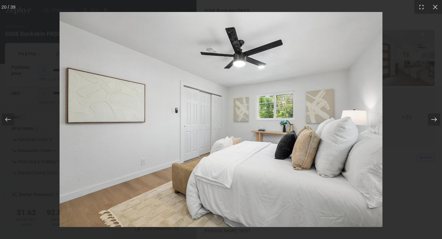
click at [435, 120] on icon at bounding box center [434, 119] width 6 height 6
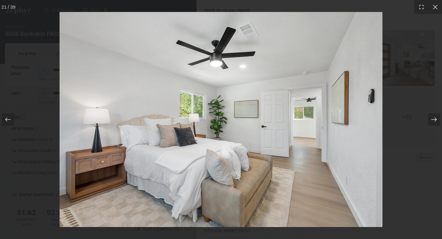
click at [435, 120] on icon at bounding box center [434, 119] width 6 height 6
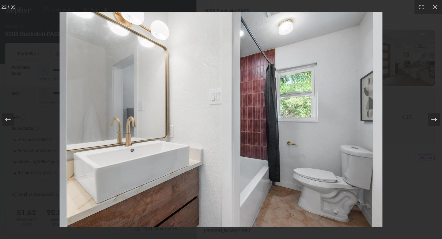
click at [435, 120] on icon at bounding box center [434, 119] width 6 height 6
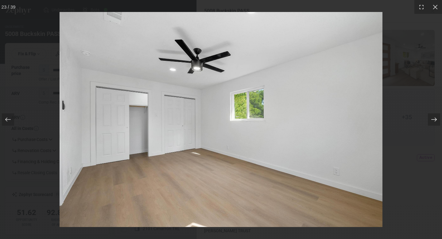
click at [435, 120] on icon at bounding box center [434, 119] width 6 height 6
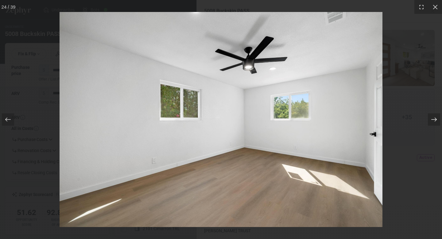
click at [435, 120] on icon at bounding box center [434, 119] width 6 height 6
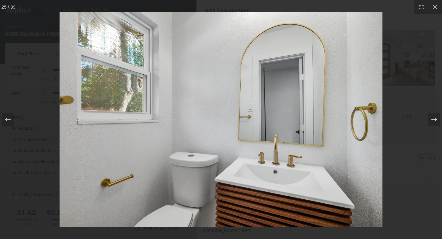
click at [435, 120] on icon at bounding box center [434, 119] width 6 height 6
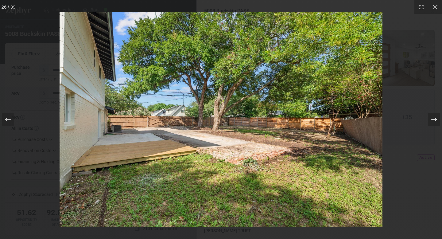
click at [435, 120] on icon at bounding box center [434, 119] width 6 height 6
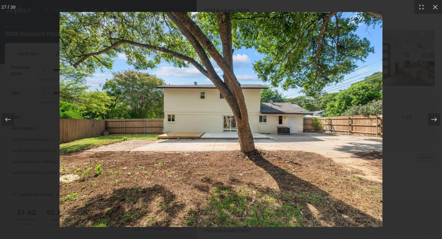
click at [435, 120] on icon at bounding box center [434, 119] width 6 height 6
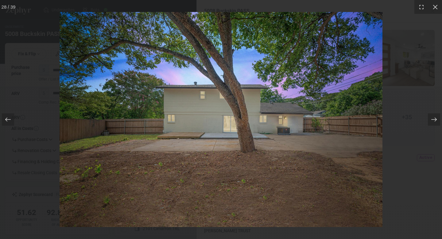
click at [41, 49] on div at bounding box center [221, 119] width 442 height 239
